Goal: Information Seeking & Learning: Learn about a topic

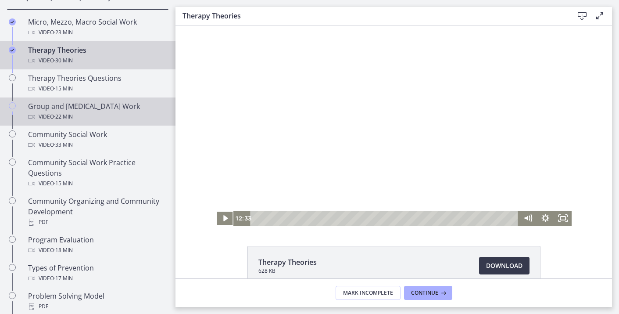
scroll to position [379, 0]
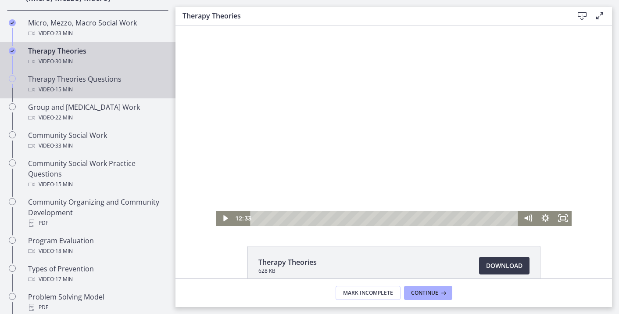
click at [149, 77] on div "Therapy Theories Questions Video · 15 min" at bounding box center [96, 84] width 137 height 21
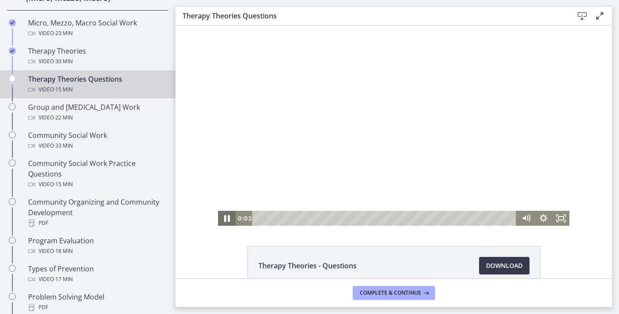
click at [226, 217] on icon "Pause" at bounding box center [227, 218] width 6 height 7
click at [228, 220] on icon "Play Video" at bounding box center [228, 218] width 18 height 15
click at [565, 221] on icon "Fullscreen" at bounding box center [561, 218] width 18 height 15
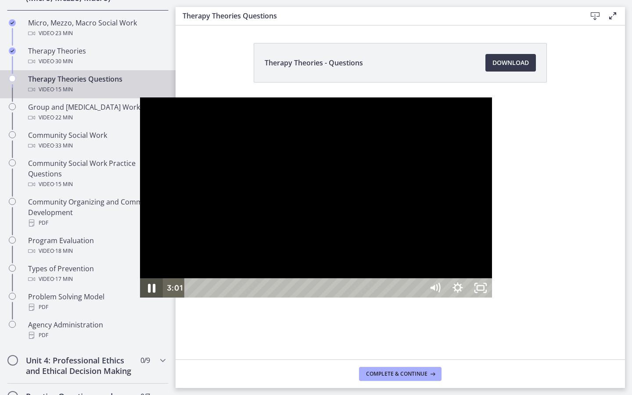
click at [138, 300] on icon "Pause" at bounding box center [151, 288] width 27 height 23
click at [139, 300] on icon "Play Video" at bounding box center [152, 288] width 27 height 23
click at [138, 300] on icon "Pause" at bounding box center [151, 288] width 27 height 23
drag, startPoint x: 7, startPoint y: 389, endPoint x: 0, endPoint y: 389, distance: 7.5
click at [141, 298] on icon "Play Video" at bounding box center [152, 287] width 23 height 19
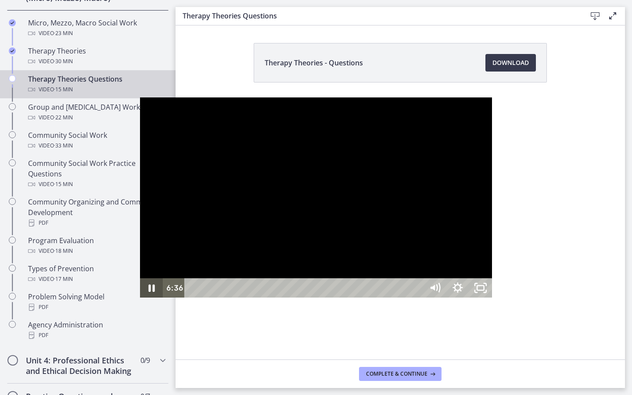
click at [140, 298] on icon "Pause" at bounding box center [151, 287] width 23 height 19
click at [139, 300] on icon "Play Video" at bounding box center [152, 288] width 27 height 23
click at [148, 293] on icon "Pause" at bounding box center [151, 288] width 7 height 9
click at [150, 292] on icon "Play Video" at bounding box center [153, 288] width 6 height 8
click at [140, 298] on icon "Pause" at bounding box center [151, 287] width 23 height 19
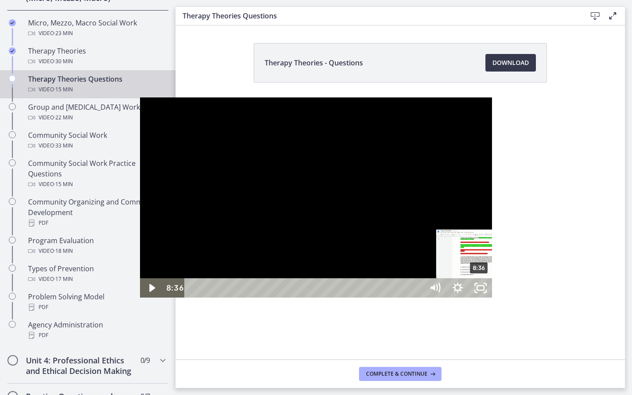
click at [340, 298] on div "8:36" at bounding box center [305, 287] width 225 height 19
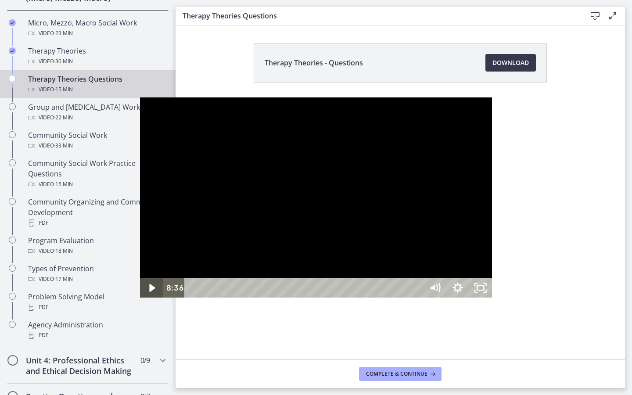
click at [141, 298] on icon "Play Video" at bounding box center [152, 287] width 23 height 19
click at [138, 300] on icon "Pause" at bounding box center [151, 288] width 27 height 23
click at [139, 300] on icon "Play Video" at bounding box center [152, 288] width 27 height 23
click at [140, 298] on icon "Pause" at bounding box center [151, 287] width 23 height 19
click at [139, 300] on icon "Play Video" at bounding box center [152, 288] width 27 height 23
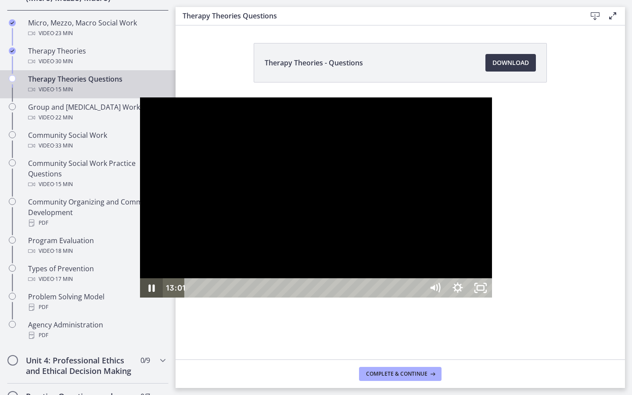
click at [140, 298] on icon "Pause" at bounding box center [151, 287] width 23 height 19
click at [149, 293] on icon "Play Video" at bounding box center [152, 288] width 7 height 10
click at [140, 298] on icon "Pause" at bounding box center [151, 287] width 23 height 19
click at [141, 298] on icon "Play Video" at bounding box center [152, 287] width 23 height 19
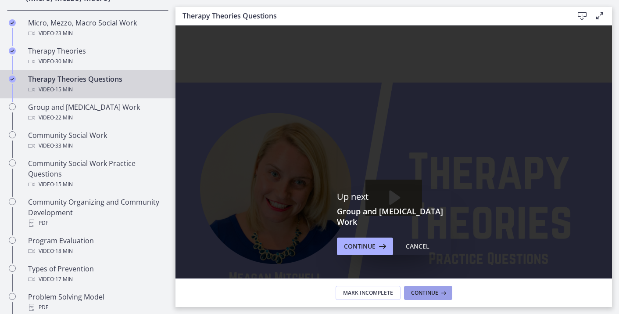
click at [443, 294] on icon at bounding box center [443, 292] width 9 height 7
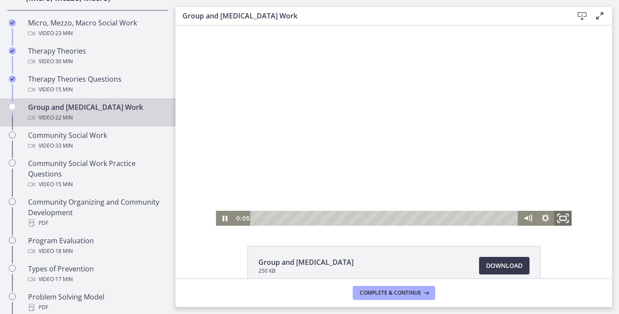
click at [566, 222] on icon "Fullscreen" at bounding box center [567, 221] width 2 height 2
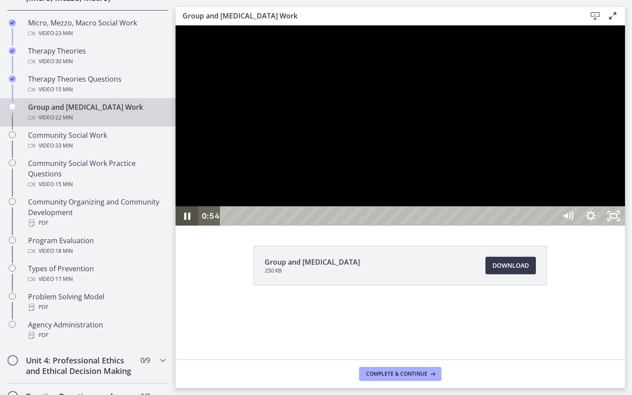
click at [189, 220] on icon "Pause" at bounding box center [187, 215] width 6 height 7
click at [189, 220] on icon "Play Video" at bounding box center [188, 216] width 6 height 8
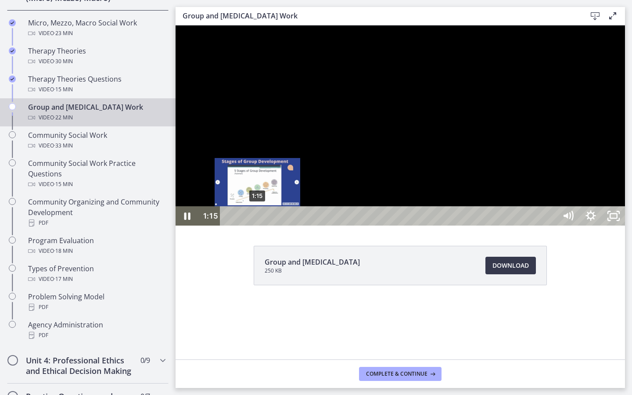
click at [258, 226] on div "1:15" at bounding box center [390, 215] width 322 height 19
click at [255, 226] on div "1:08" at bounding box center [390, 215] width 322 height 19
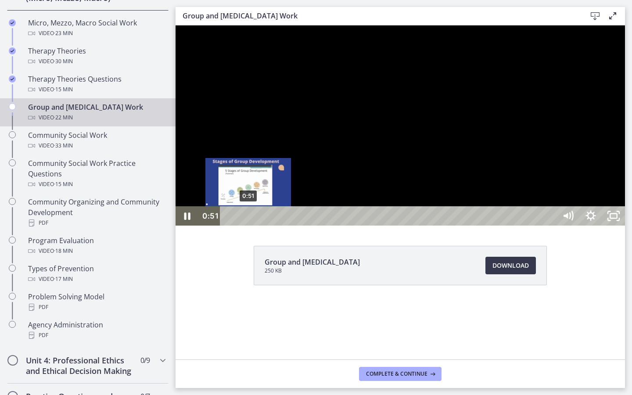
click at [248, 226] on div "0:51" at bounding box center [390, 215] width 322 height 19
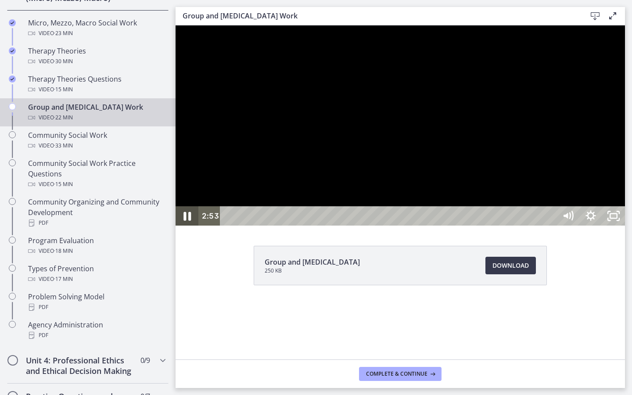
click at [192, 228] on icon "Pause" at bounding box center [186, 216] width 27 height 23
click at [192, 226] on icon "Play Video" at bounding box center [187, 215] width 23 height 19
click at [192, 228] on icon "Pause" at bounding box center [186, 216] width 27 height 23
click at [192, 228] on icon "Play Video" at bounding box center [187, 216] width 27 height 23
click at [181, 228] on icon "Pause" at bounding box center [186, 216] width 27 height 23
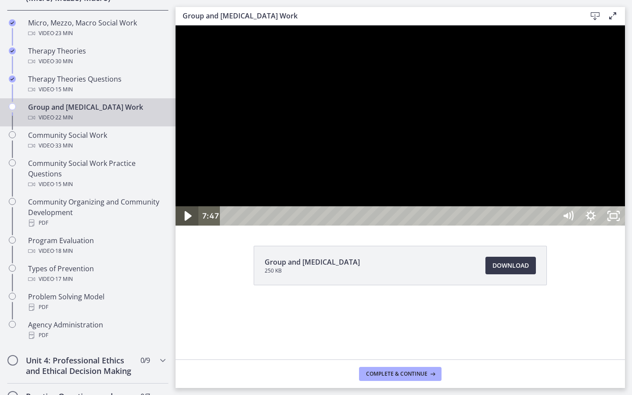
click at [181, 228] on icon "Play Video" at bounding box center [187, 216] width 27 height 23
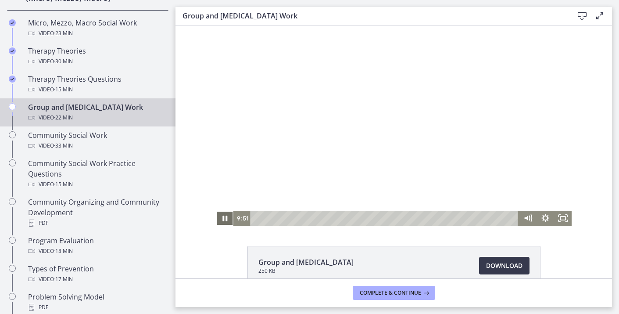
click at [225, 219] on icon "Pause" at bounding box center [225, 218] width 18 height 15
click at [227, 217] on icon "Play Video" at bounding box center [225, 218] width 5 height 7
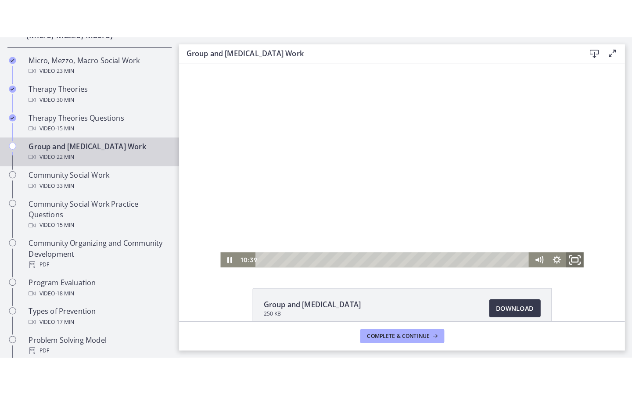
click at [569, 253] on icon "Fullscreen" at bounding box center [566, 256] width 21 height 18
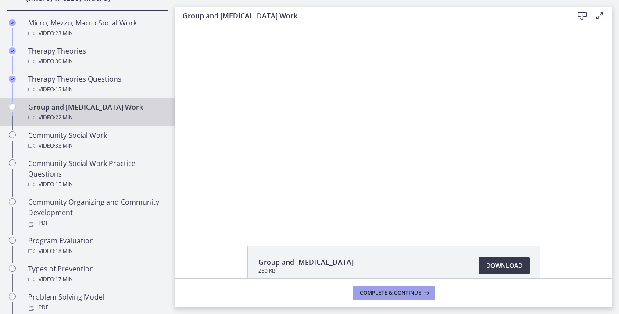
click at [381, 295] on span "Complete & continue" at bounding box center [390, 292] width 61 height 7
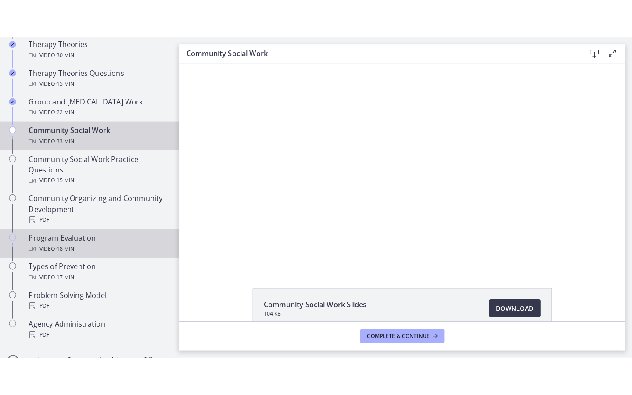
scroll to position [416, 0]
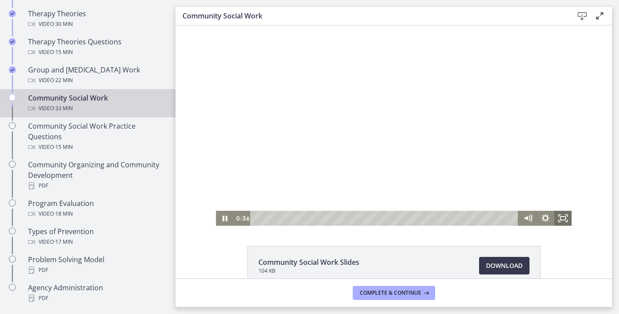
click at [565, 220] on rect "Fullscreen" at bounding box center [563, 218] width 5 height 4
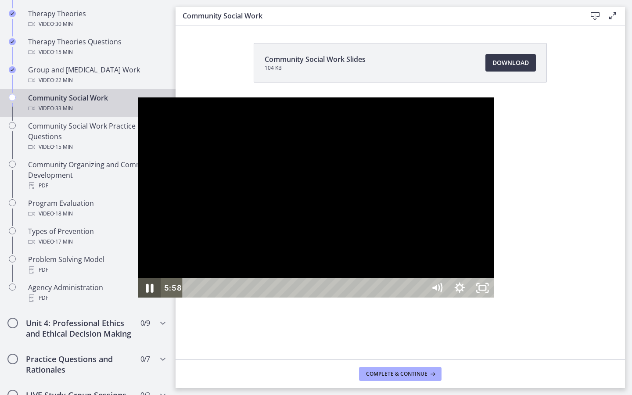
click at [136, 300] on icon "Pause" at bounding box center [149, 288] width 27 height 23
click at [137, 300] on icon "Play Video" at bounding box center [150, 288] width 27 height 23
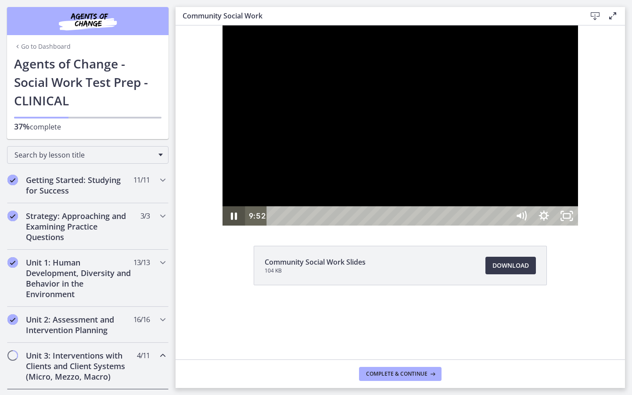
scroll to position [416, 0]
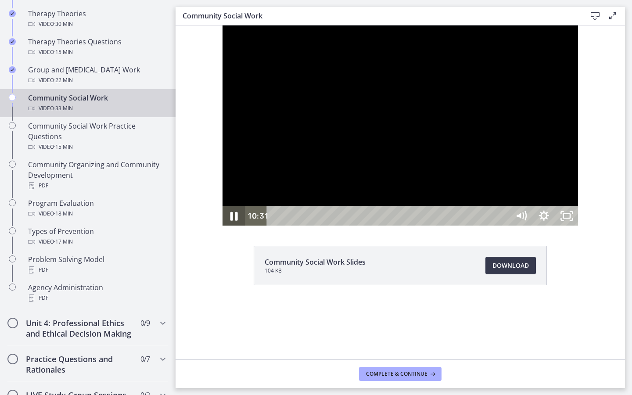
click at [220, 228] on icon "Pause" at bounding box center [233, 216] width 27 height 23
click at [223, 226] on icon "Play Video" at bounding box center [234, 215] width 23 height 19
click at [220, 228] on icon "Pause" at bounding box center [233, 216] width 27 height 23
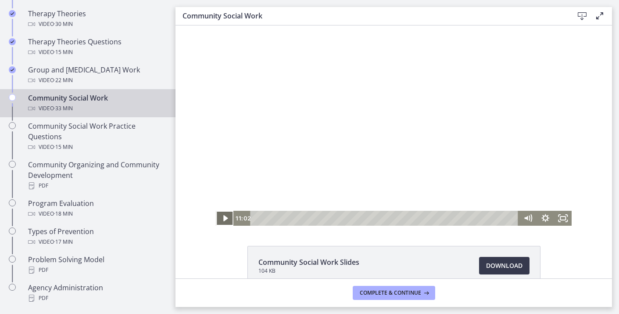
click at [223, 219] on icon "Play Video" at bounding box center [226, 218] width 18 height 15
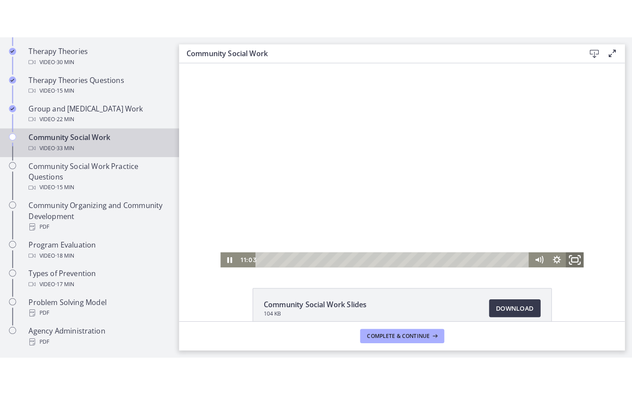
click at [569, 258] on icon "Fullscreen" at bounding box center [566, 256] width 21 height 18
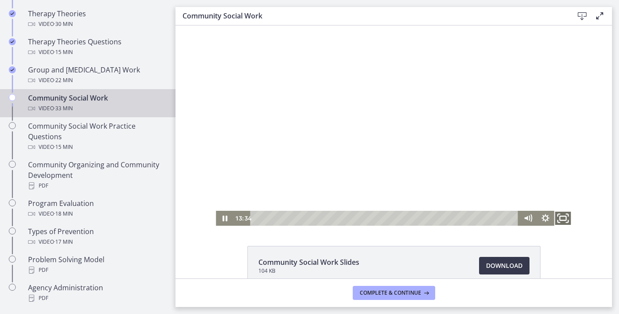
click at [568, 219] on icon "Fullscreen" at bounding box center [563, 218] width 21 height 18
click at [566, 222] on icon "Fullscreen" at bounding box center [563, 218] width 21 height 18
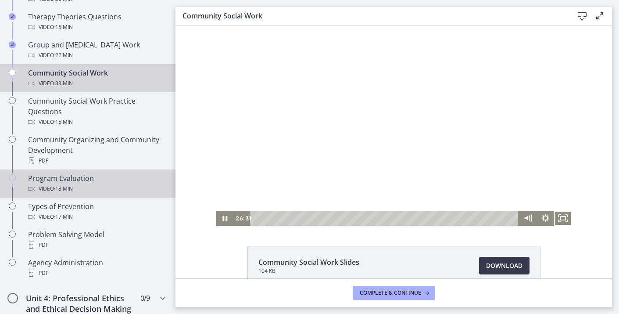
scroll to position [438, 0]
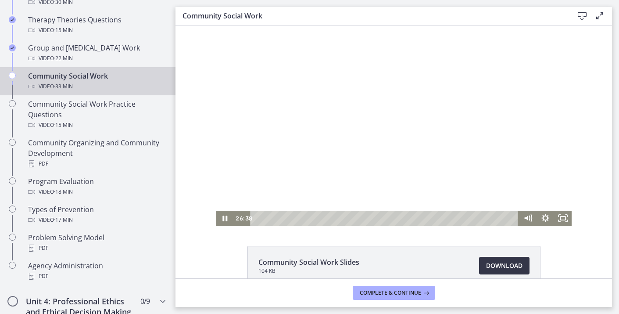
click at [514, 268] on span "Download Opens in a new window" at bounding box center [504, 265] width 36 height 11
click at [220, 217] on icon "Pause" at bounding box center [224, 218] width 21 height 18
click at [220, 217] on icon "Play Video" at bounding box center [226, 218] width 18 height 15
